Goal: Navigation & Orientation: Find specific page/section

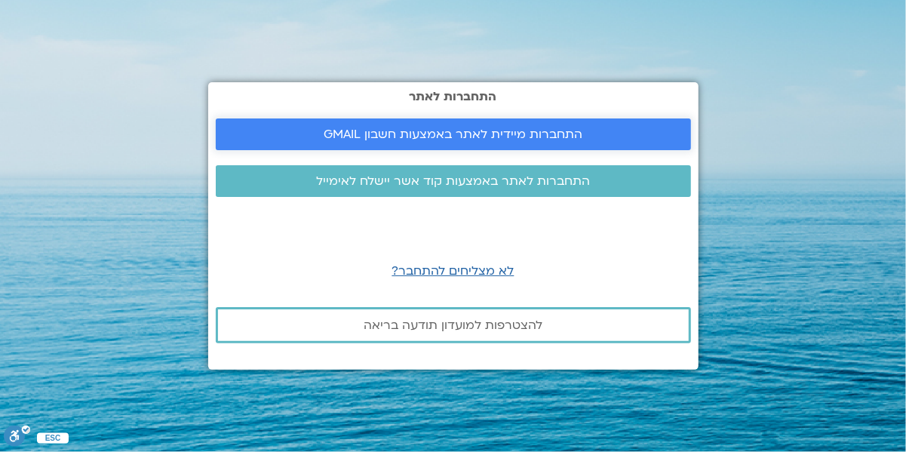
click at [465, 132] on span "התחברות מיידית לאתר באמצעות חשבון GMAIL" at bounding box center [453, 134] width 259 height 14
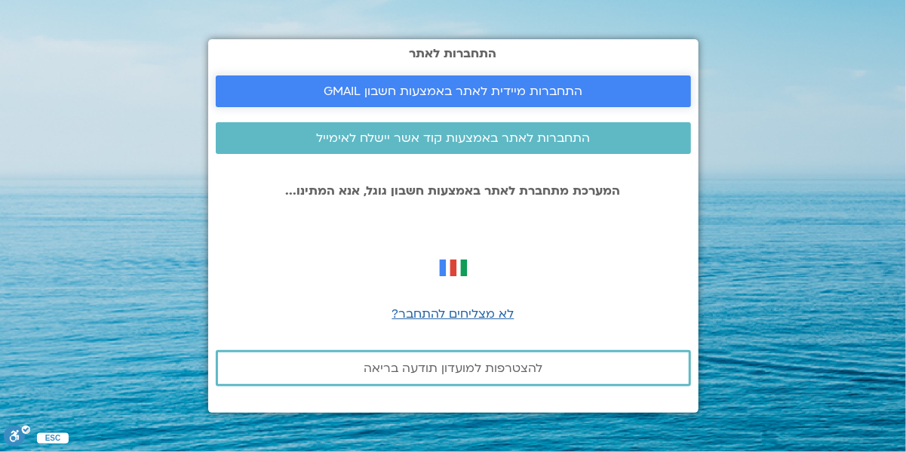
click at [454, 94] on span "התחברות מיידית לאתר באמצעות חשבון GMAIL" at bounding box center [453, 91] width 259 height 14
click at [526, 91] on span "התחברות מיידית לאתר באמצעות חשבון GMAIL" at bounding box center [453, 91] width 259 height 14
click at [483, 138] on span "התחברות לאתר באמצעות קוד אשר יישלח לאימייל" at bounding box center [453, 138] width 274 height 14
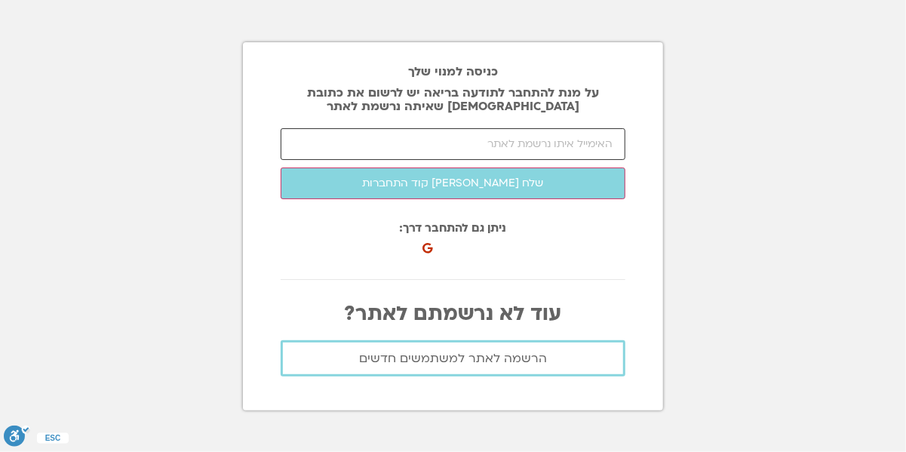
click at [496, 140] on input "email" at bounding box center [453, 144] width 345 height 32
type input "[EMAIL_ADDRESS][DOMAIN_NAME]"
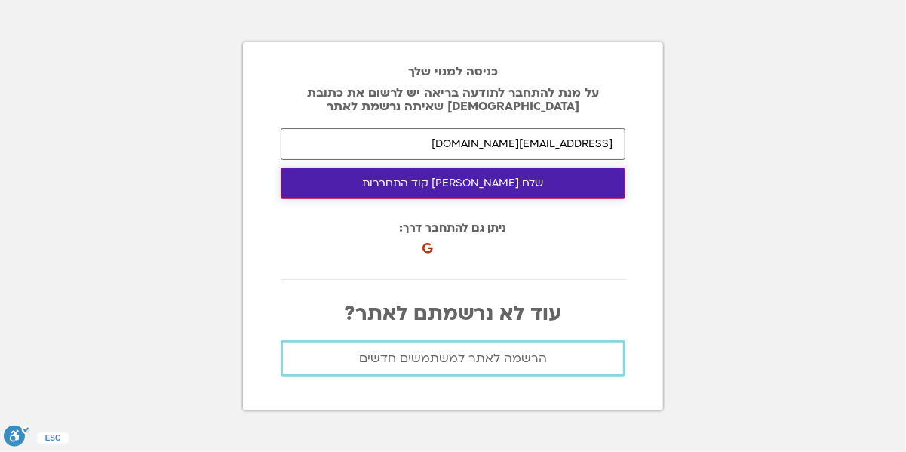
click at [493, 179] on button "שלח [PERSON_NAME] קוד התחברות" at bounding box center [453, 183] width 345 height 32
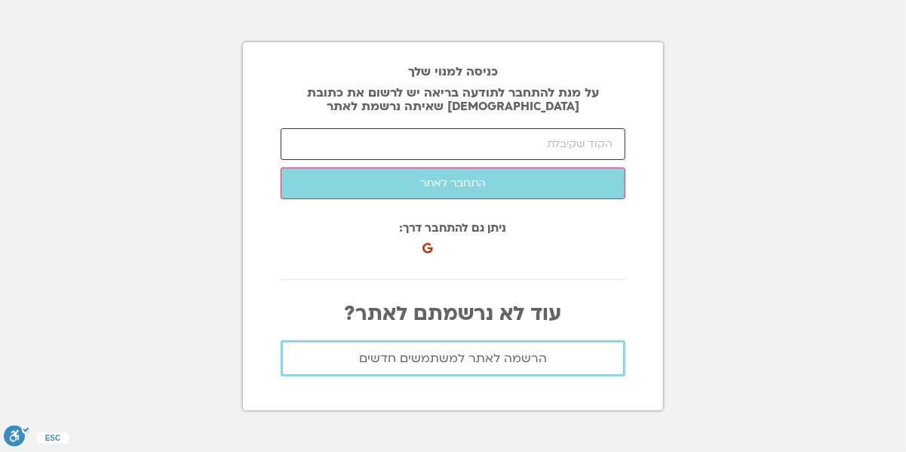
click at [433, 149] on input "number" at bounding box center [453, 144] width 345 height 32
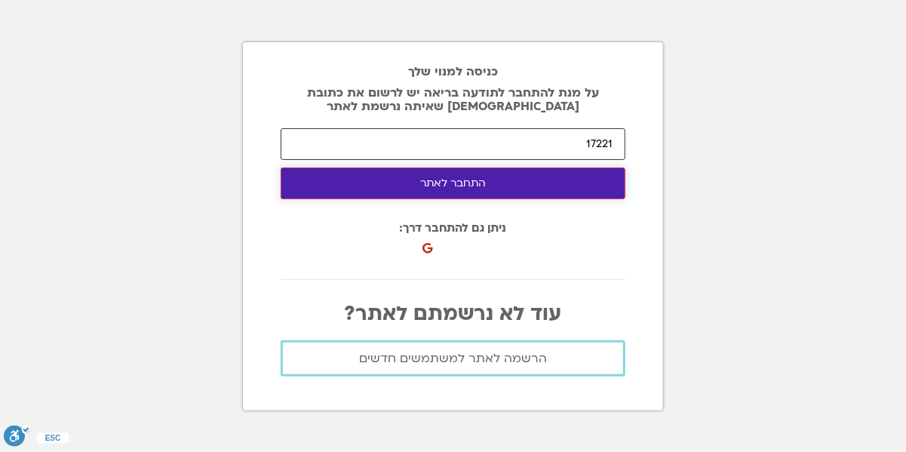
type input "17221"
click at [436, 194] on button "התחבר לאתר" at bounding box center [453, 183] width 345 height 32
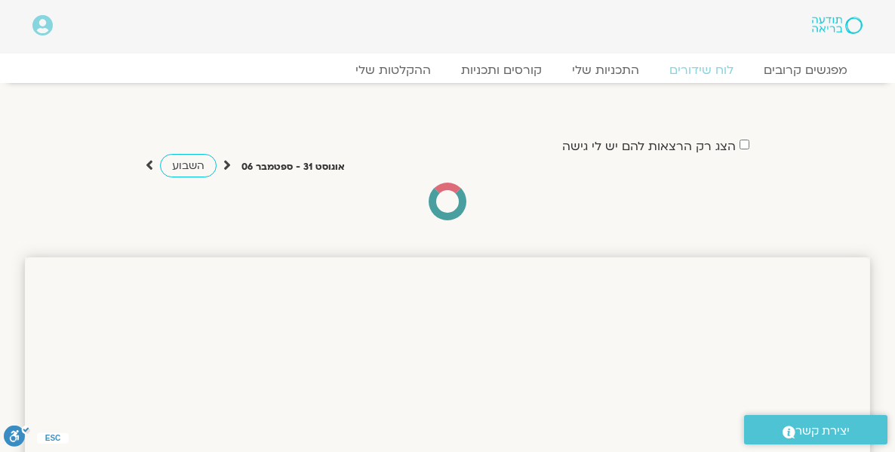
click at [768, 192] on div "הצג רק הרצאות להם יש לי גישה אוגוסט 31 - ספטמבר 06 השבוע להציג אירועים שפתוחים …" at bounding box center [447, 178] width 845 height 84
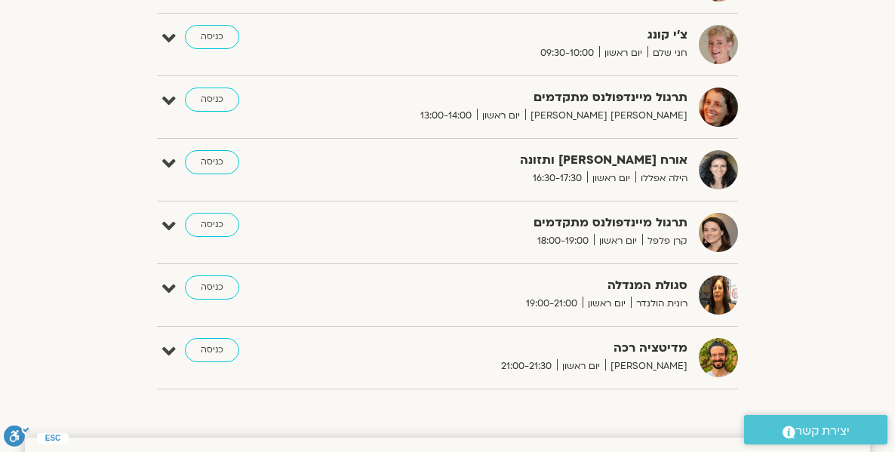
scroll to position [855, 0]
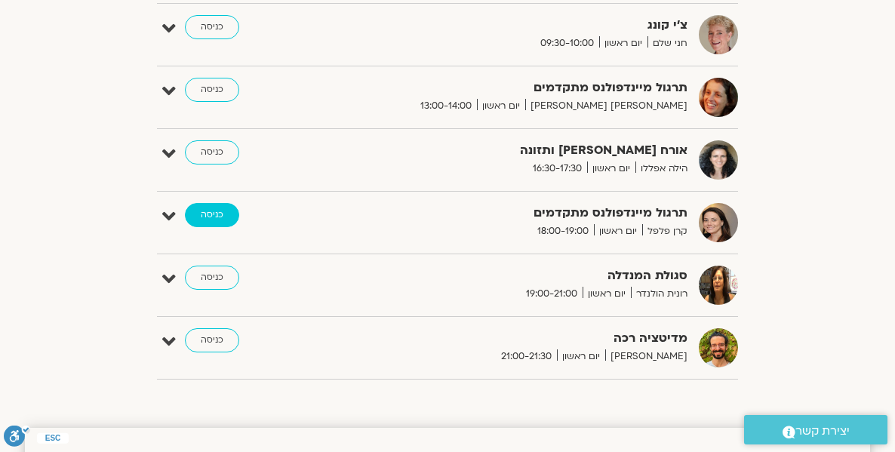
click at [190, 216] on link "כניסה" at bounding box center [212, 215] width 54 height 24
